Goal: Task Accomplishment & Management: Manage account settings

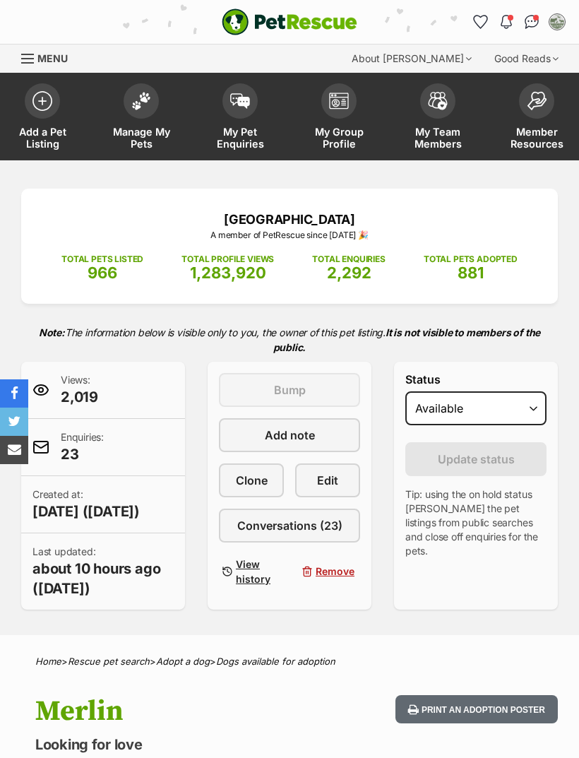
click at [149, 96] on img at bounding box center [141, 101] width 20 height 18
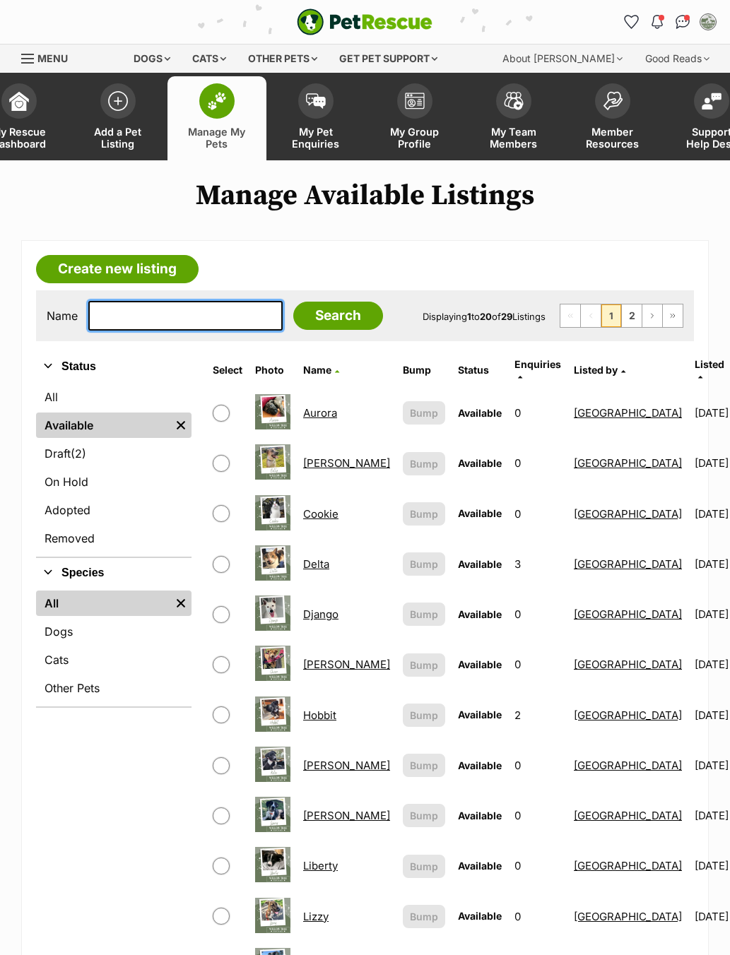
click at [165, 304] on input "text" at bounding box center [185, 316] width 194 height 30
type input "Kat"
click at [304, 319] on input "Search" at bounding box center [338, 316] width 90 height 28
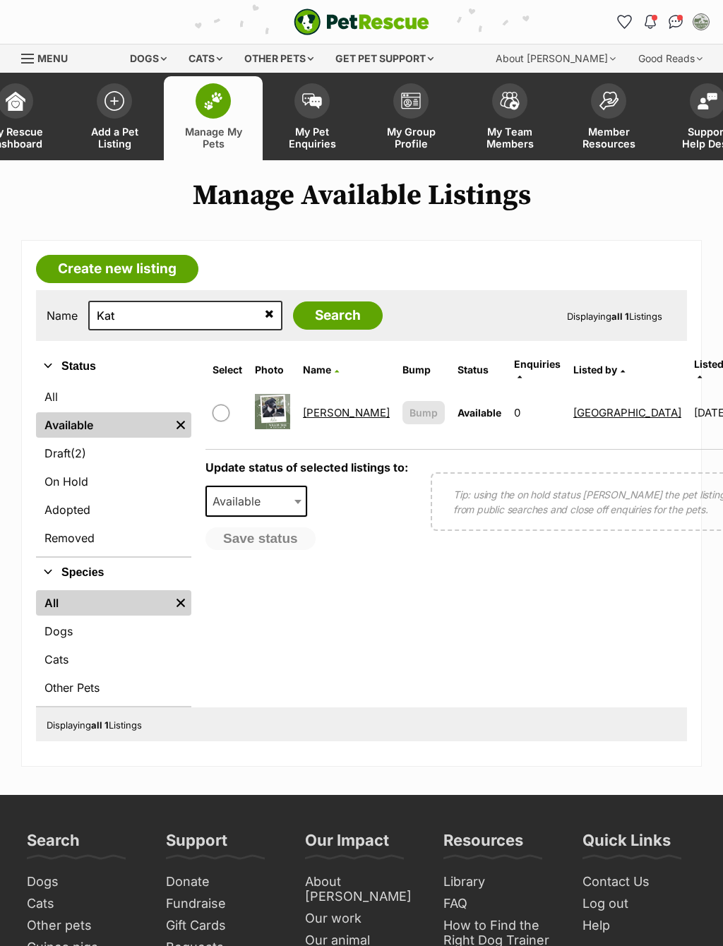
click at [326, 395] on td "[PERSON_NAME]" at bounding box center [346, 412] width 98 height 49
click at [315, 410] on link "[PERSON_NAME]" at bounding box center [346, 412] width 87 height 13
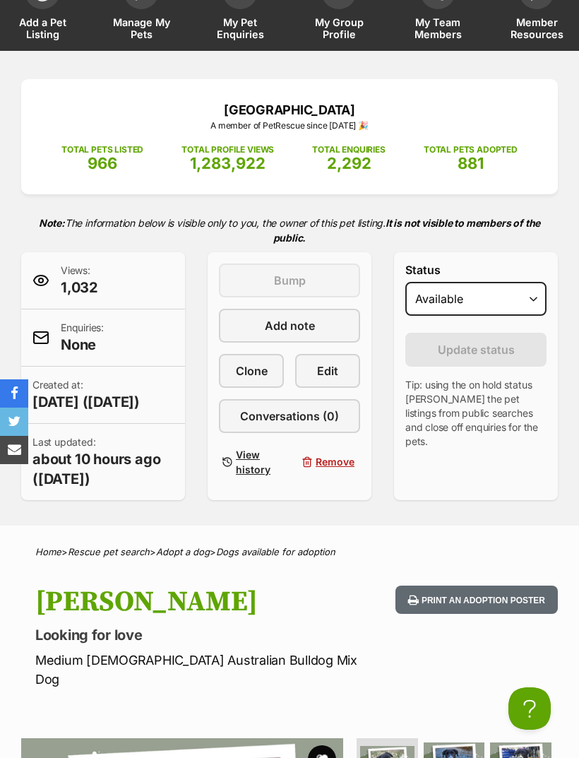
click at [338, 375] on link "Edit" at bounding box center [327, 371] width 65 height 34
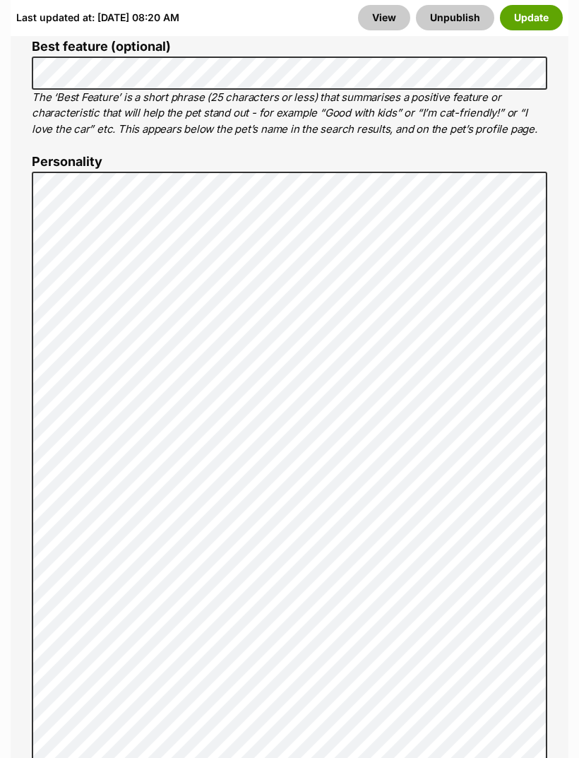
scroll to position [1043, 0]
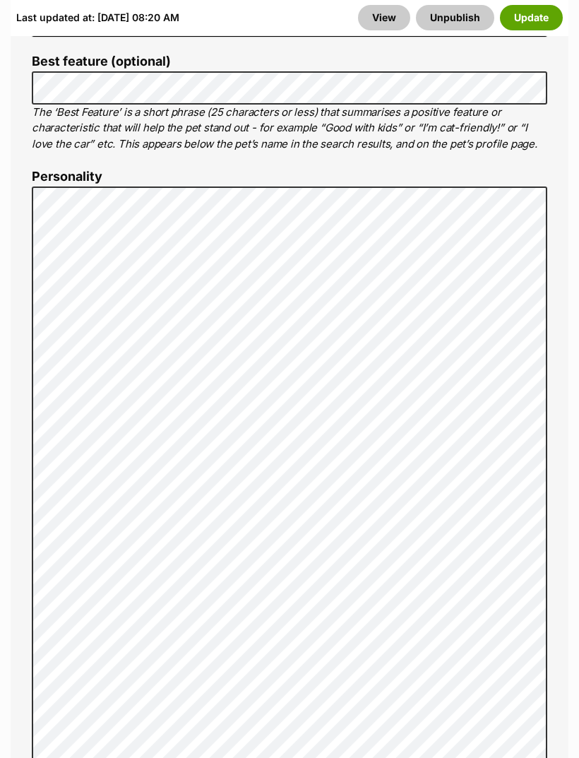
click at [535, 24] on button "Update" at bounding box center [531, 17] width 63 height 25
